Goal: Information Seeking & Learning: Learn about a topic

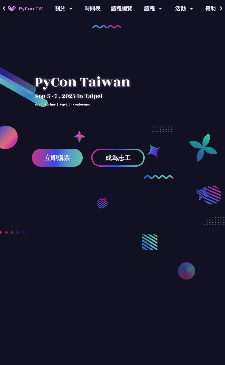
click at [125, 94] on div at bounding box center [82, 95] width 101 height 74
click at [128, 10] on link "議程總覽" at bounding box center [122, 8] width 32 height 17
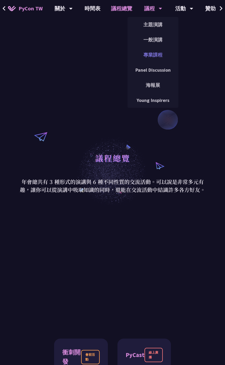
click at [156, 55] on link "專業課程" at bounding box center [153, 55] width 51 height 12
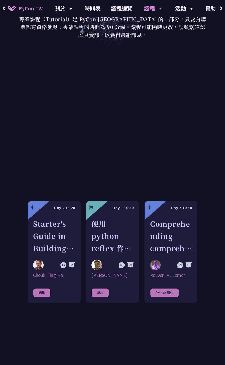
scroll to position [159, 0]
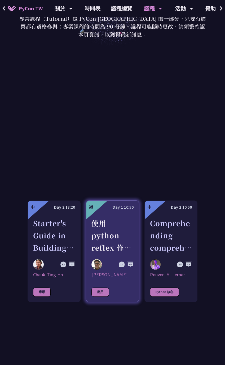
click at [125, 251] on div "使用 python reflex 作 AI 落地應用開發" at bounding box center [113, 235] width 42 height 37
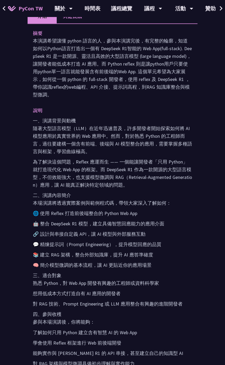
scroll to position [239, 0]
